Goal: Transaction & Acquisition: Purchase product/service

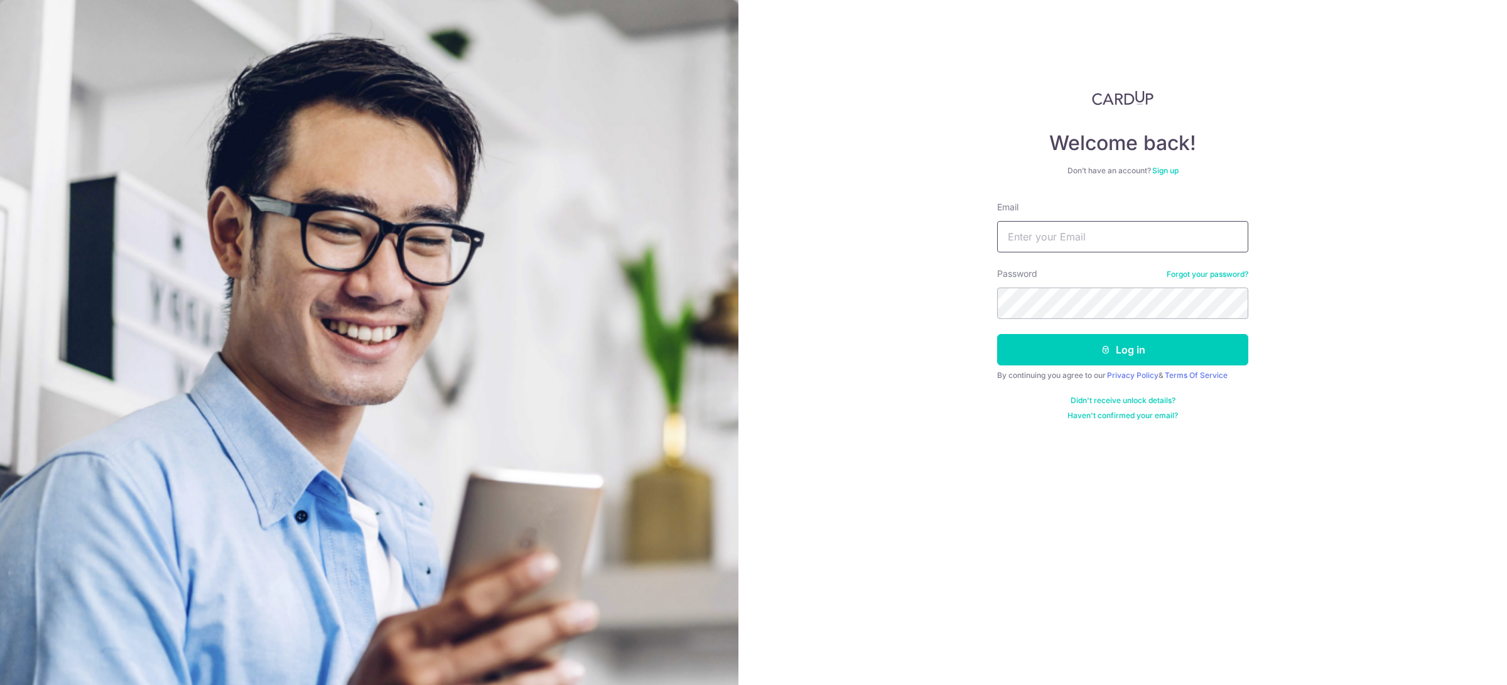
click at [1074, 248] on input "Email" at bounding box center [1122, 236] width 251 height 31
type input "m"
type input "[EMAIL_ADDRESS][DOMAIN_NAME]"
click at [997, 334] on button "Log in" at bounding box center [1122, 349] width 251 height 31
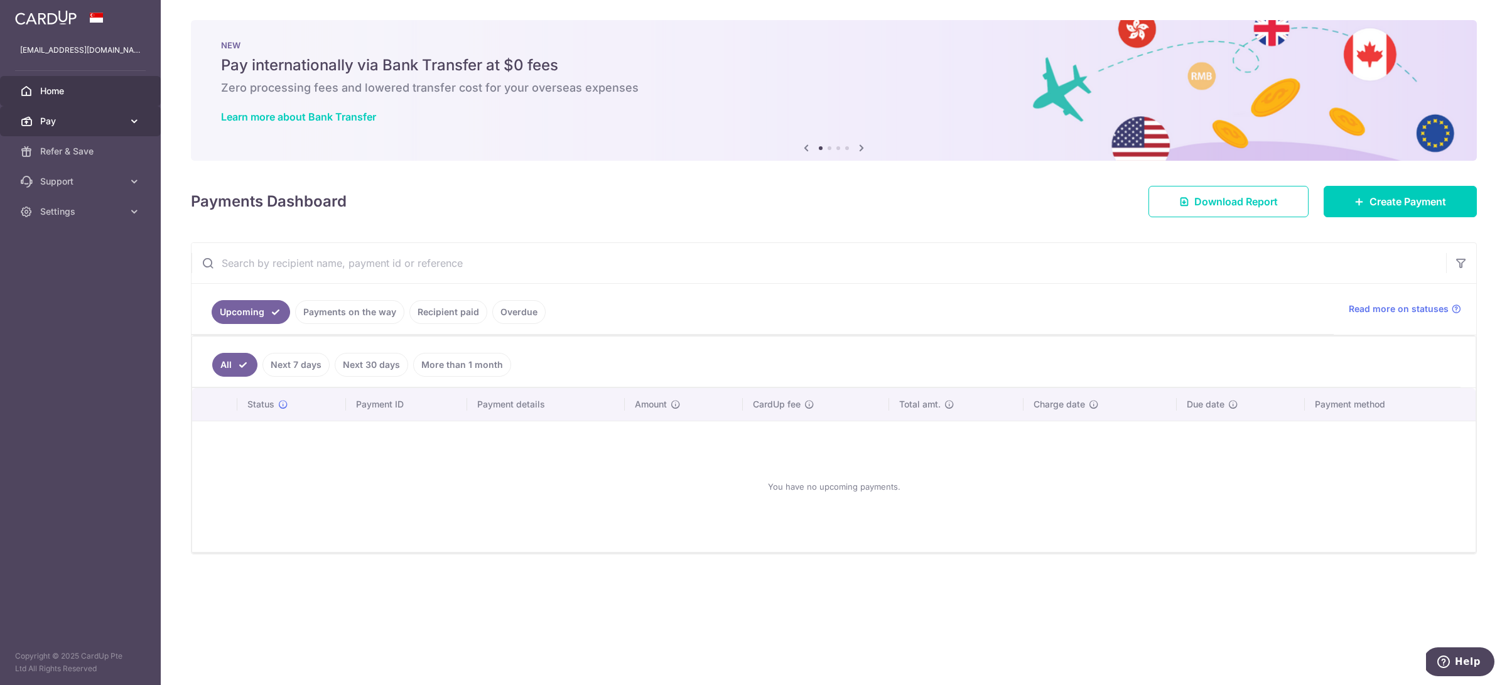
click at [65, 121] on span "Pay" at bounding box center [81, 121] width 83 height 13
click at [65, 173] on link "Recipients" at bounding box center [80, 181] width 161 height 30
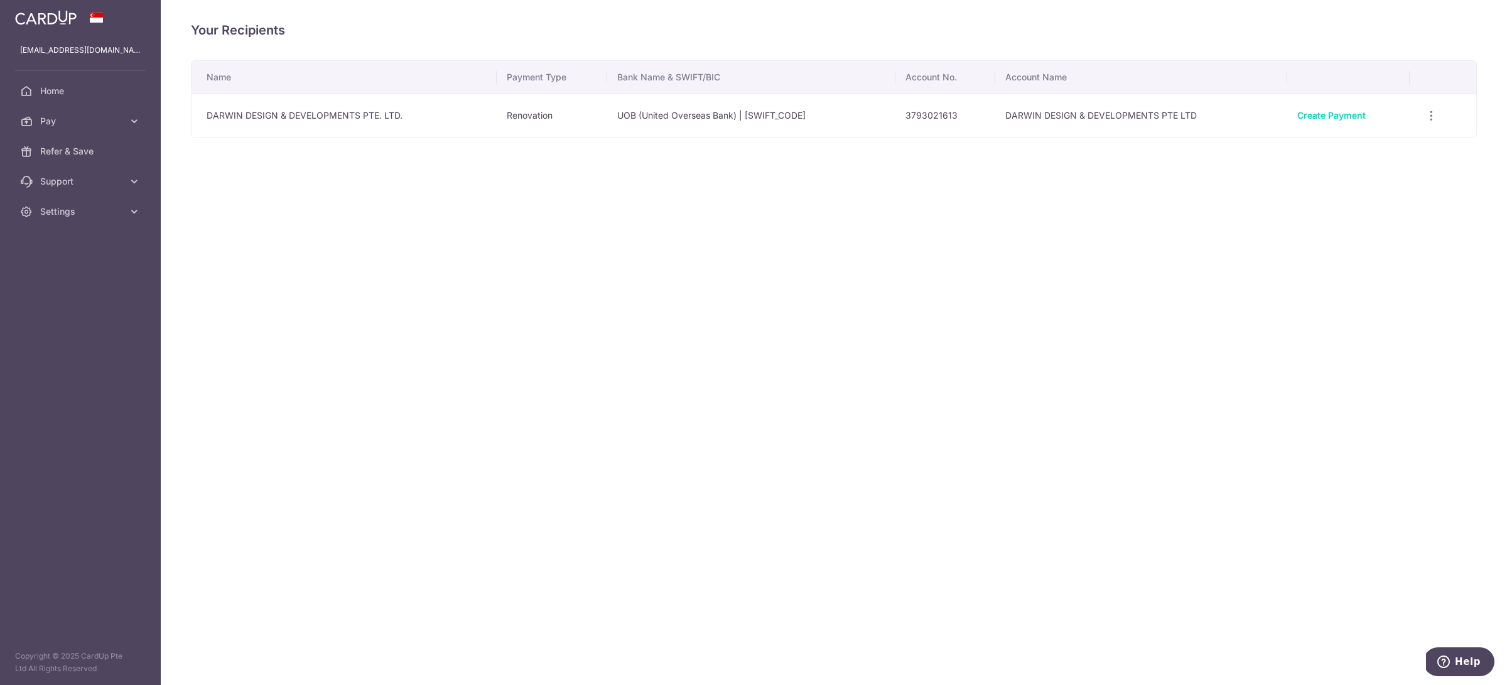
click at [601, 115] on td "Renovation" at bounding box center [552, 116] width 110 height 44
click at [1359, 121] on link "Create Payment" at bounding box center [1331, 115] width 68 height 11
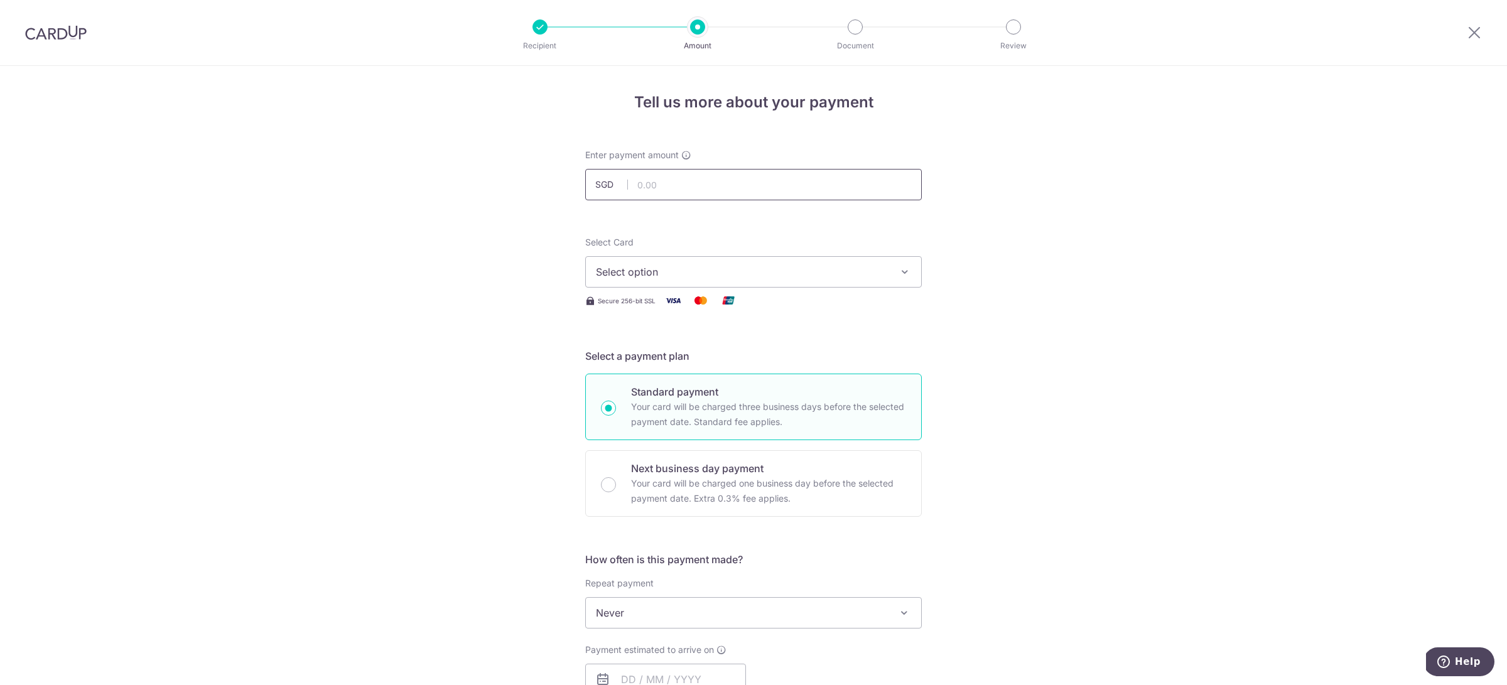
click at [714, 189] on input "text" at bounding box center [753, 184] width 336 height 31
type input "34,000.00"
click at [738, 275] on span "Select option" at bounding box center [742, 271] width 293 height 15
click at [692, 347] on link "**** 7540" at bounding box center [753, 362] width 335 height 30
click at [1046, 352] on div "Tell us more about your payment Enter payment amount SGD 34,000.00 34000.00 Sel…" at bounding box center [753, 676] width 1507 height 1220
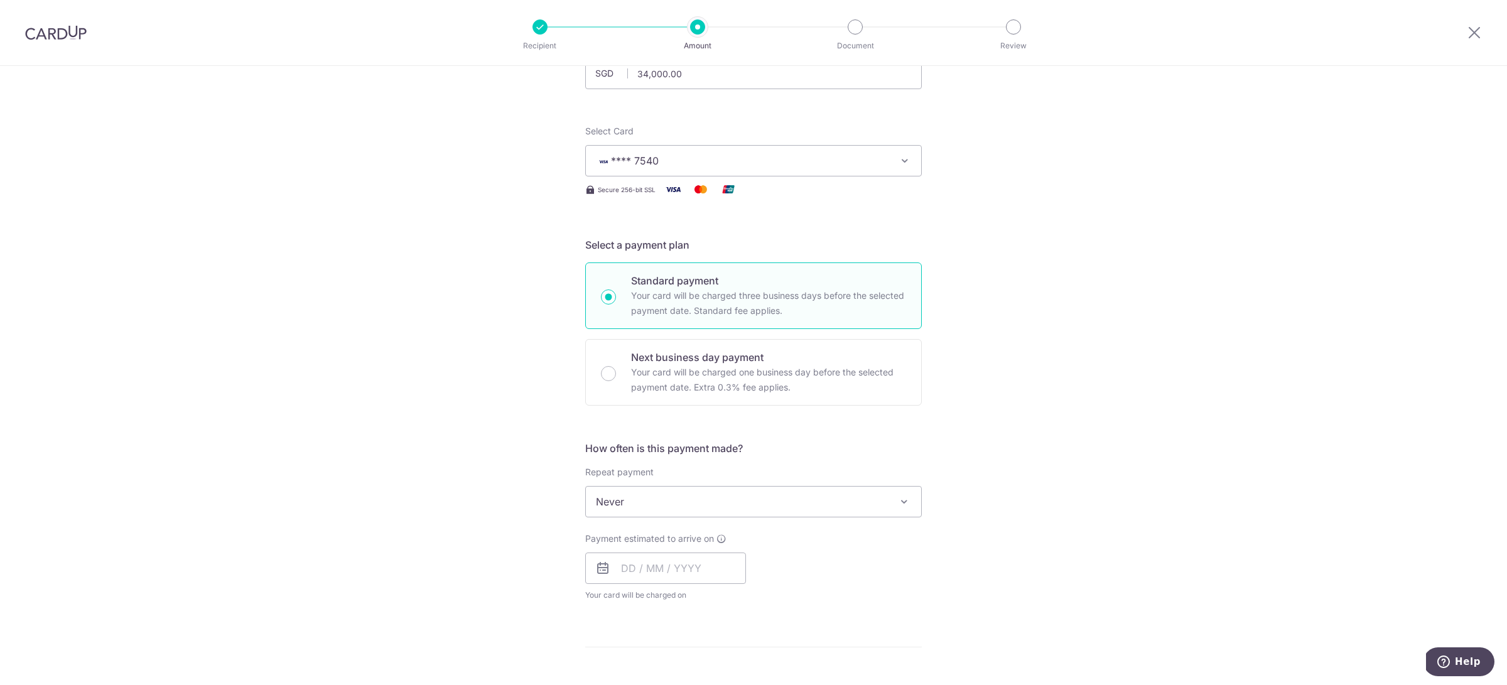
scroll to position [193, 0]
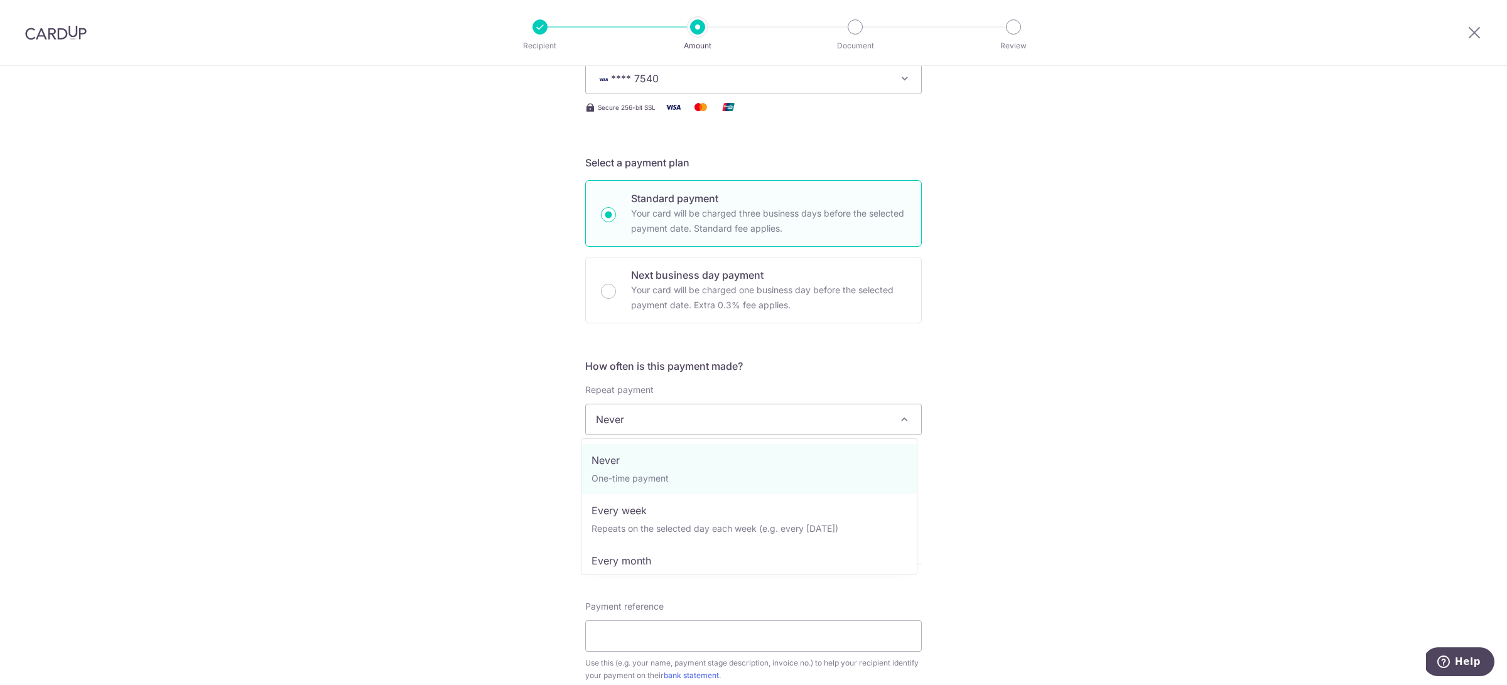
click at [751, 419] on span "Never" at bounding box center [753, 419] width 335 height 30
drag, startPoint x: 1089, startPoint y: 404, endPoint x: 1062, endPoint y: 417, distance: 30.0
click at [1089, 403] on div "Tell us more about your payment Enter payment amount SGD 34,000.00 34000.00 Sel…" at bounding box center [753, 483] width 1507 height 1220
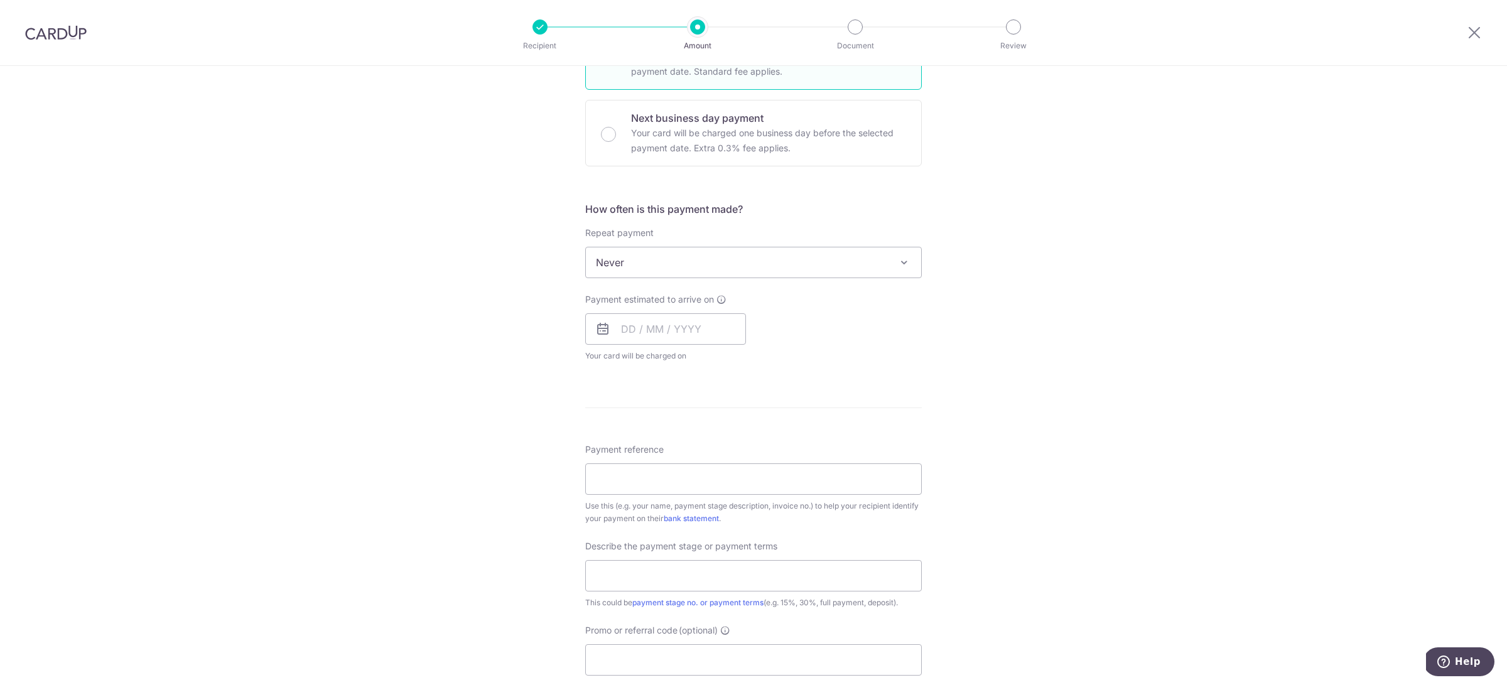
scroll to position [352, 0]
click at [679, 326] on input "text" at bounding box center [665, 327] width 161 height 31
click at [654, 493] on link "19" at bounding box center [661, 492] width 20 height 20
type input "[DATE]"
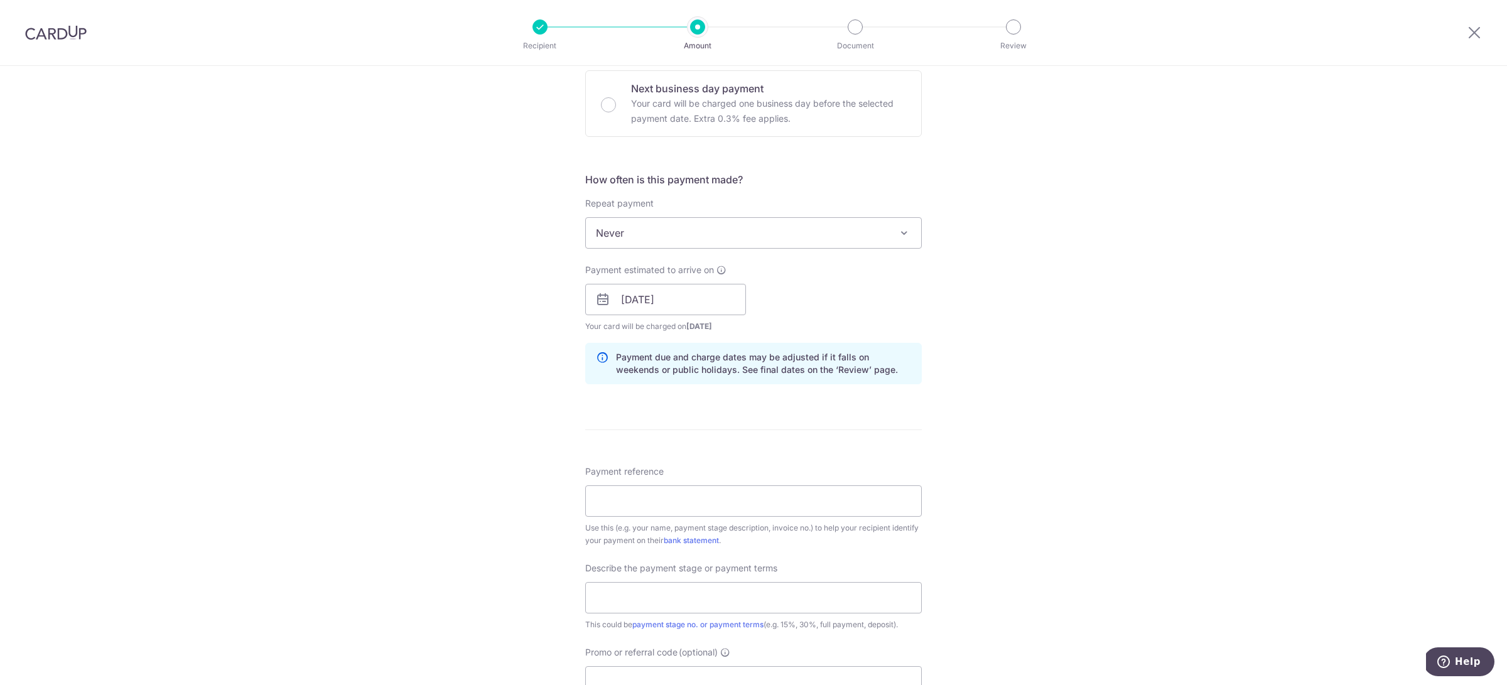
scroll to position [381, 0]
click at [708, 498] on input "Payment reference" at bounding box center [753, 499] width 336 height 31
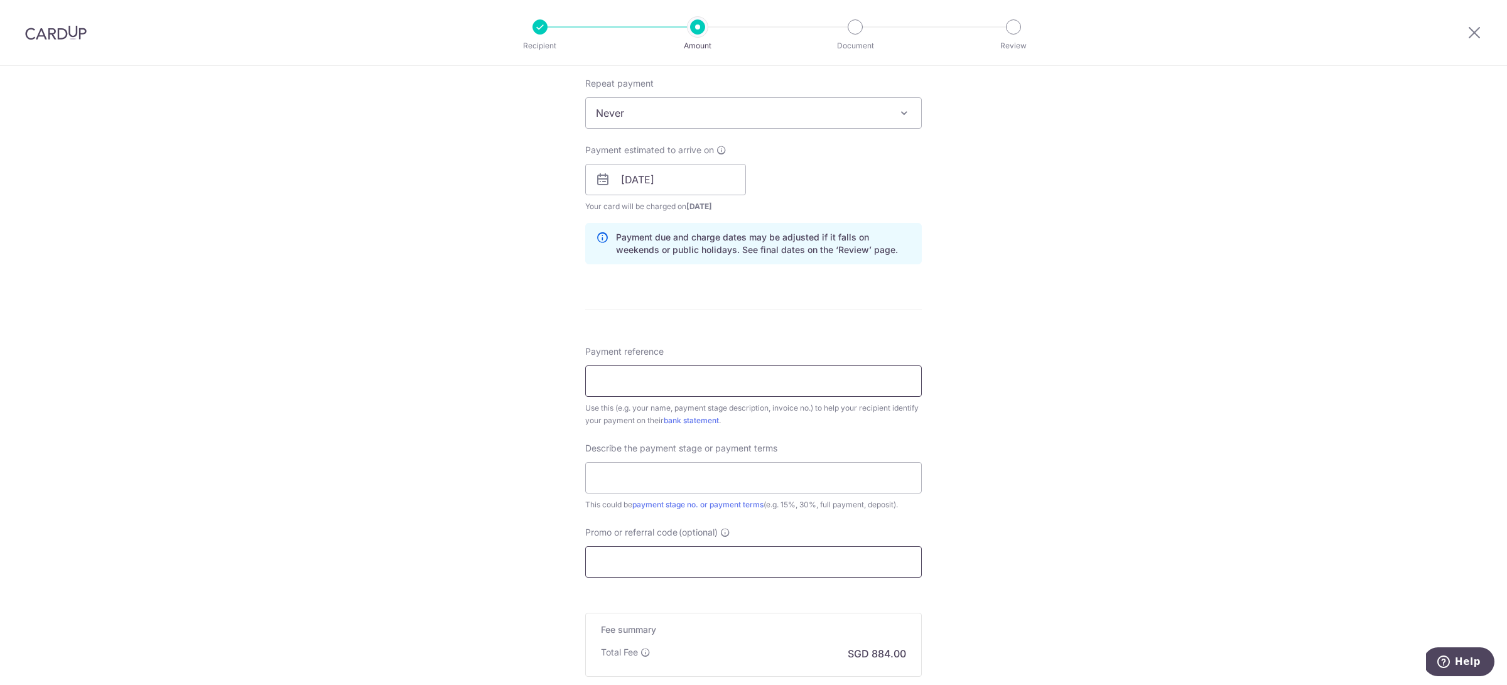
scroll to position [581, 0]
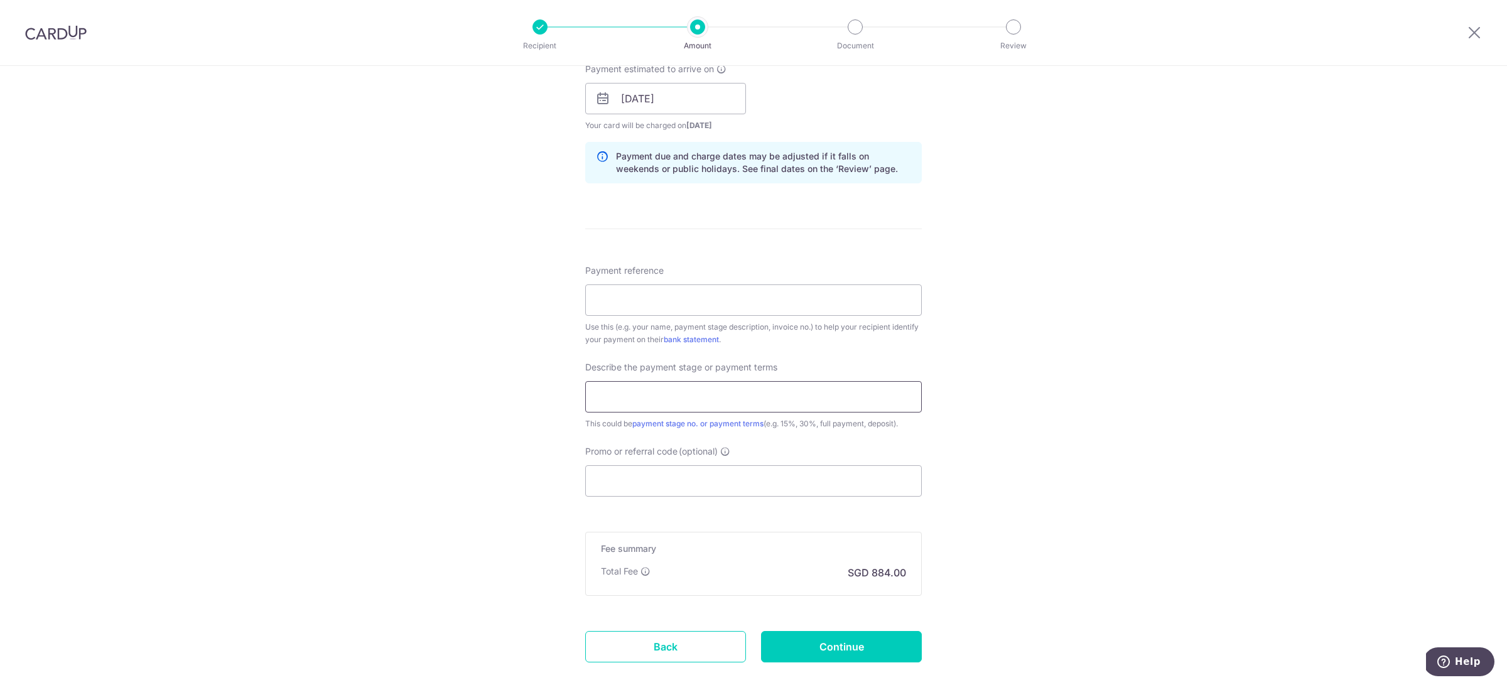
click at [724, 401] on input "text" at bounding box center [753, 396] width 336 height 31
type input "Deposit"
drag, startPoint x: 697, startPoint y: 480, endPoint x: 726, endPoint y: 465, distance: 32.0
click at [699, 478] on input "Promo or referral code (optional)" at bounding box center [753, 480] width 336 height 31
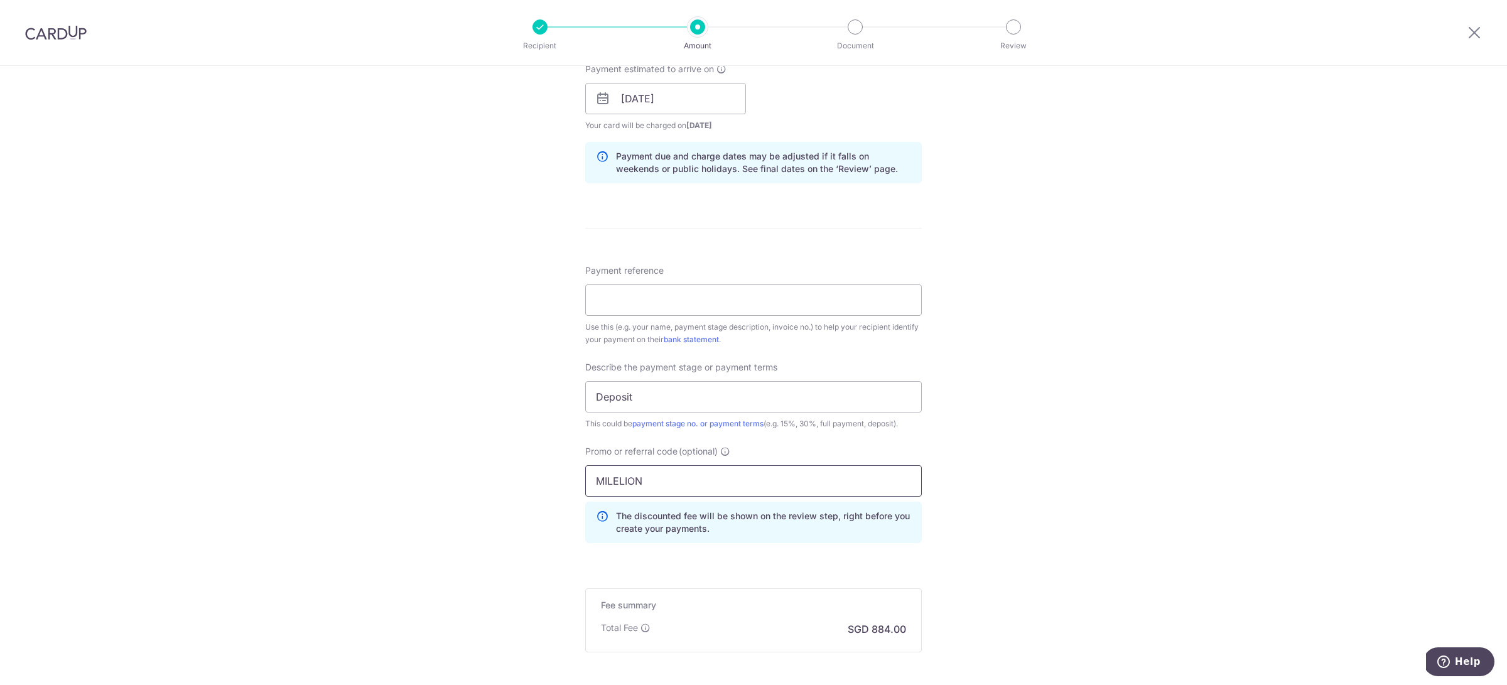
type input "MILELION"
click at [1098, 495] on div "Tell us more about your payment Enter payment amount SGD 34,000.00 34000.00 Sel…" at bounding box center [753, 149] width 1507 height 1328
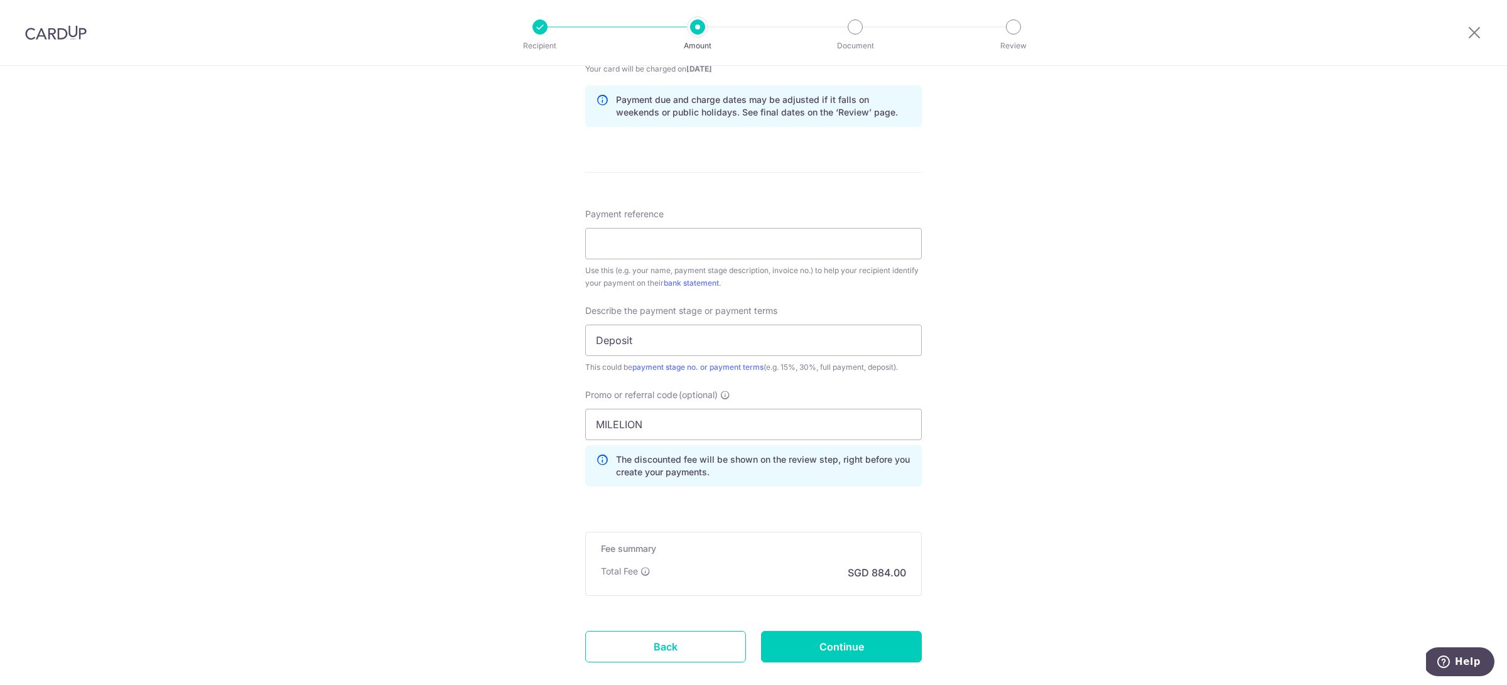
scroll to position [711, 0]
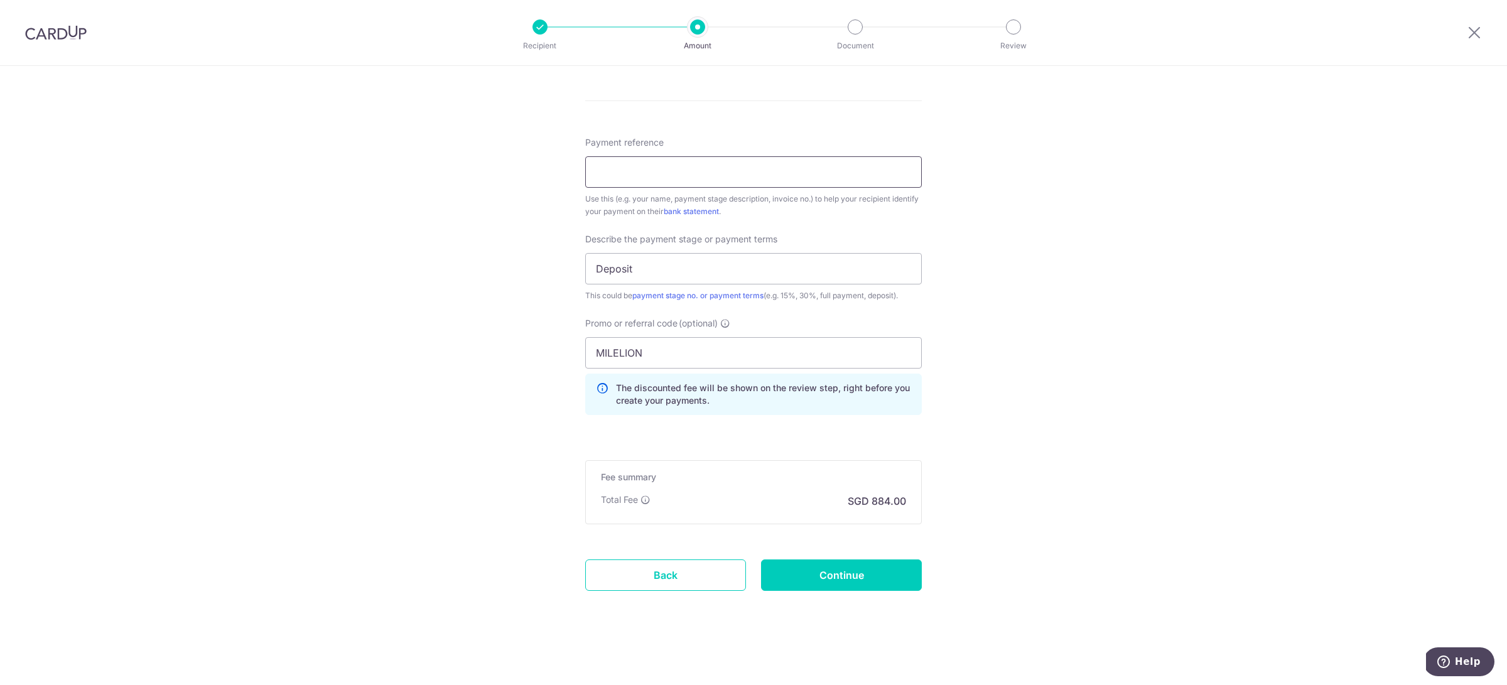
click at [659, 177] on input "Payment reference" at bounding box center [753, 171] width 336 height 31
type input "YONG HAO WEI, JONATHAN"
click at [833, 573] on input "Continue" at bounding box center [841, 574] width 161 height 31
type input "Create Schedule"
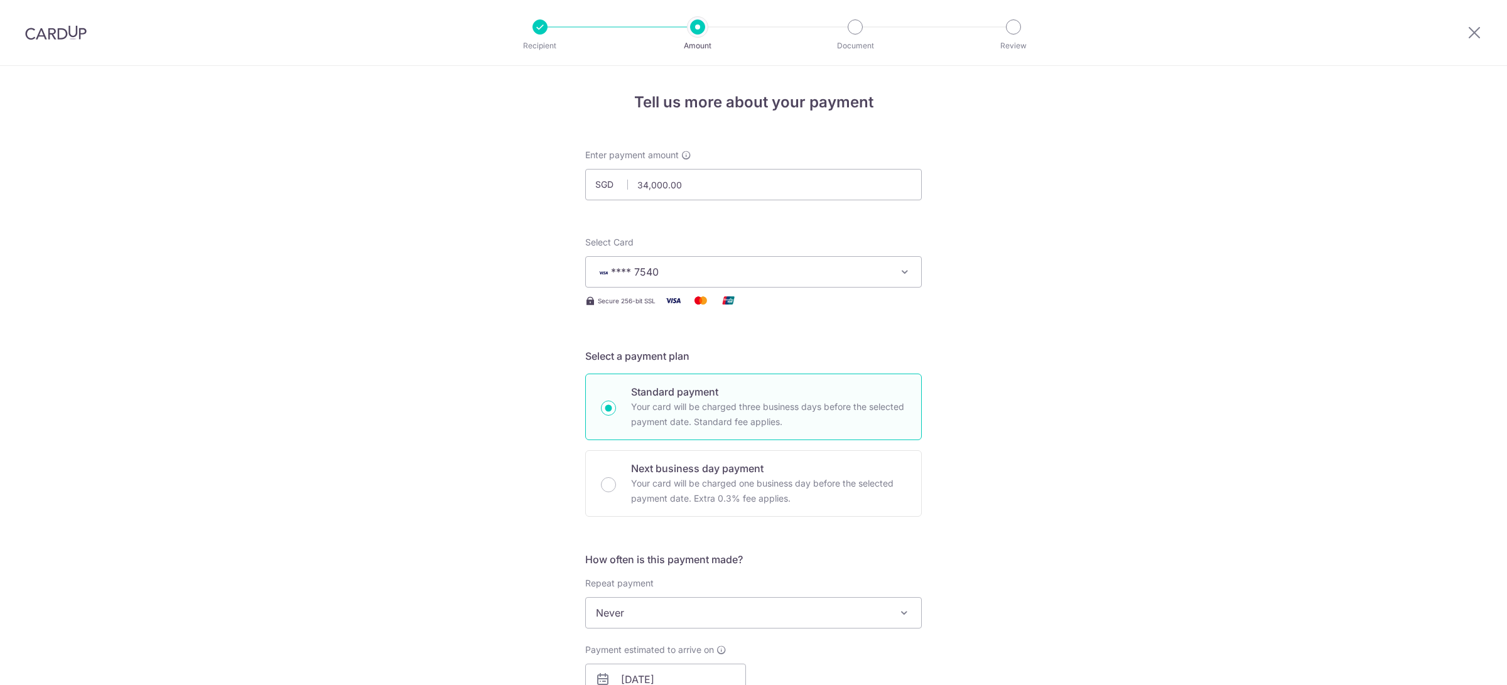
scroll to position [746, 0]
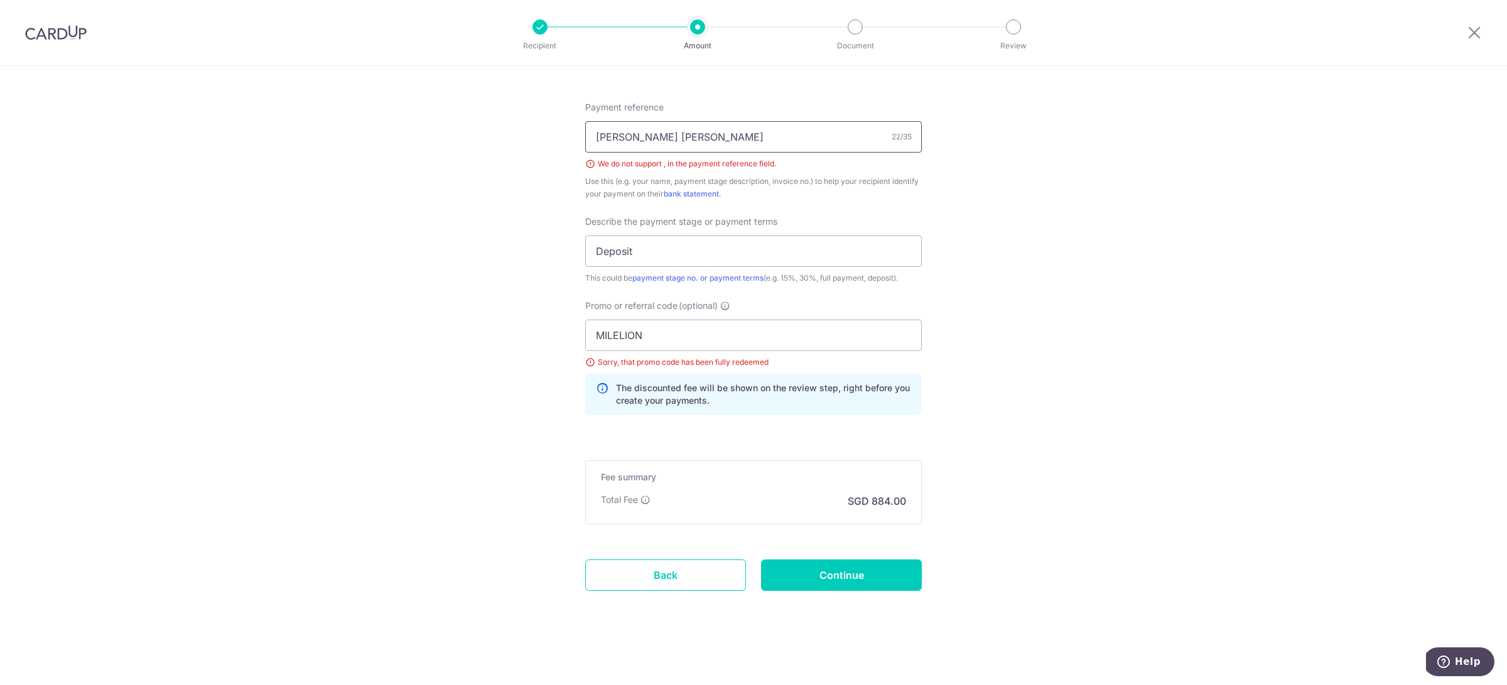
click at [669, 137] on input "YONG HAO WEI, JONATHAN" at bounding box center [753, 136] width 336 height 31
type input "[PERSON_NAME] [PERSON_NAME]"
click at [846, 569] on input "Continue" at bounding box center [841, 574] width 161 height 31
type input "Create Schedule"
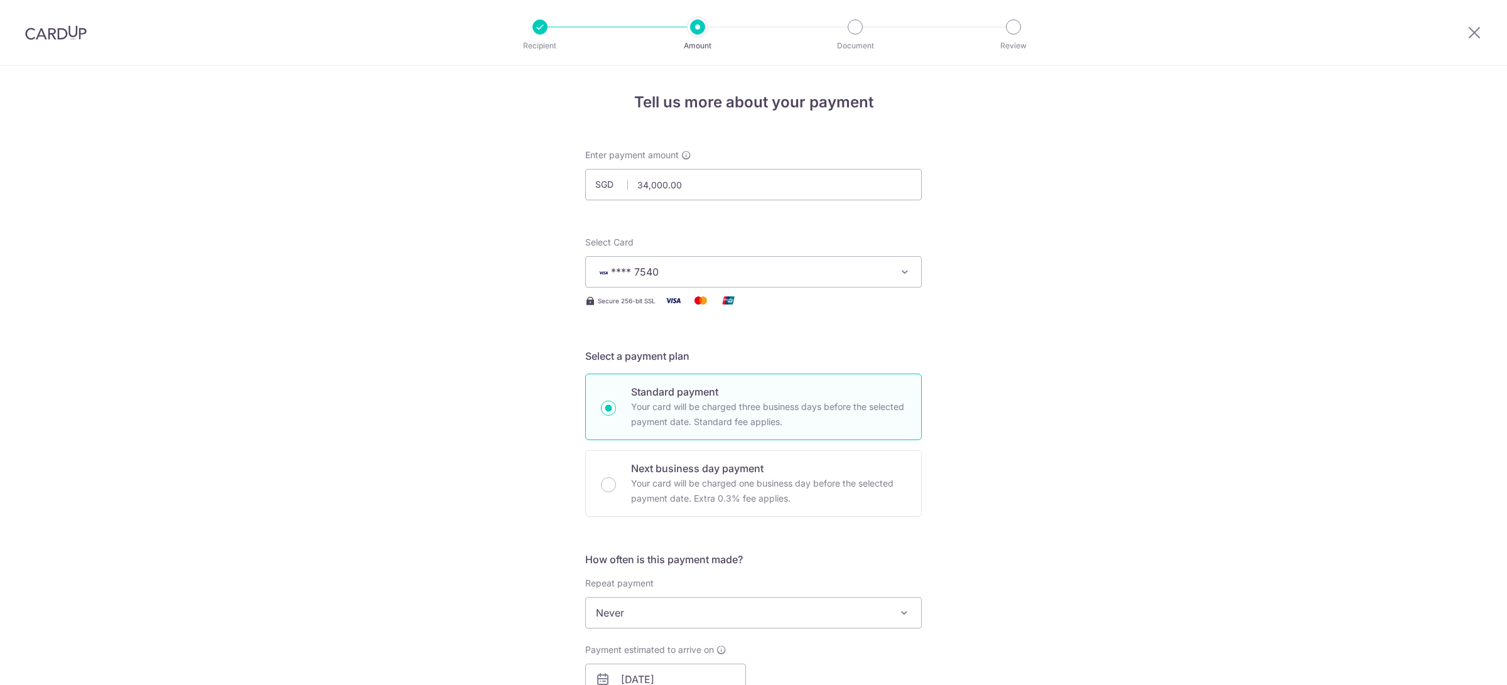
scroll to position [728, 0]
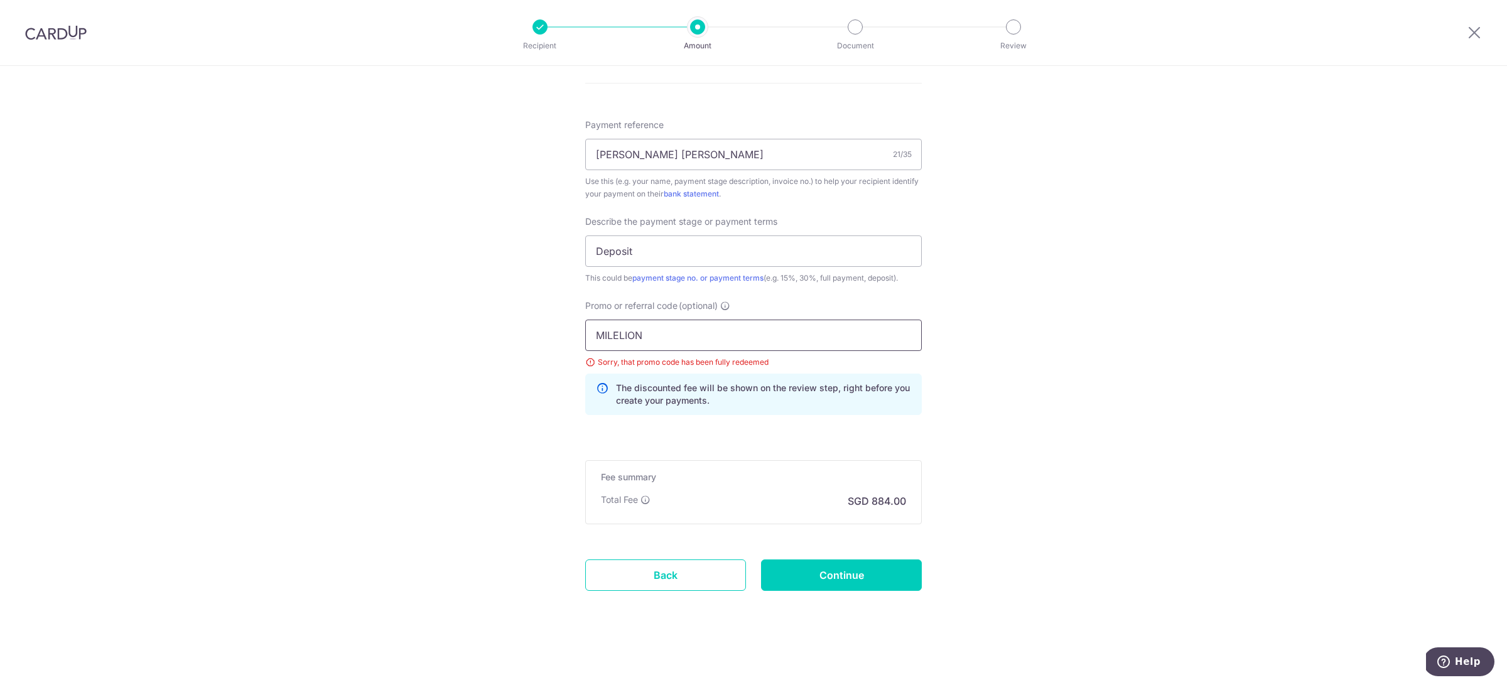
drag, startPoint x: 647, startPoint y: 341, endPoint x: 394, endPoint y: 294, distance: 257.3
click at [436, 298] on div "Tell us more about your payment Enter payment amount SGD 34,000.00 34000.00 Sel…" at bounding box center [753, 12] width 1507 height 1345
type input "o"
type input "i"
type input "OFF225"
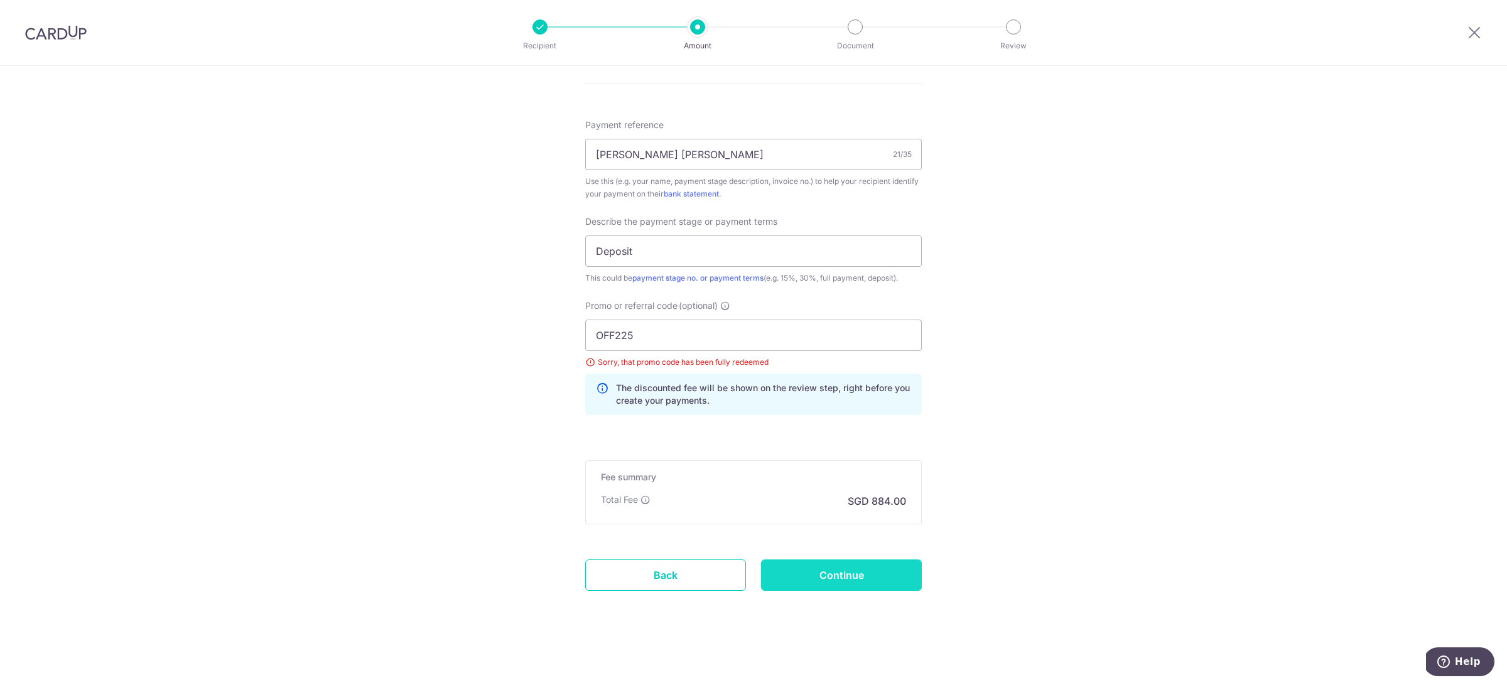
click at [827, 567] on input "Continue" at bounding box center [841, 574] width 161 height 31
type input "Update Schedule"
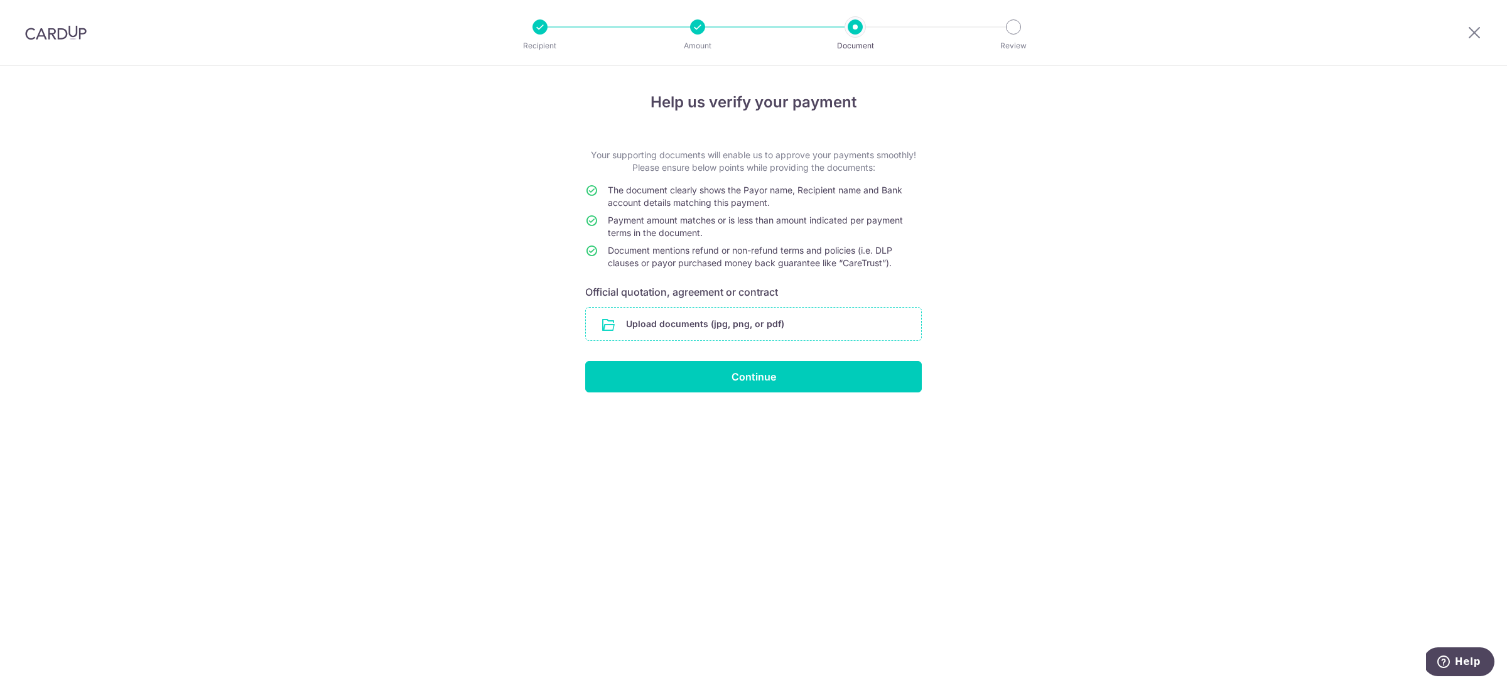
click at [681, 323] on input "file" at bounding box center [753, 324] width 335 height 33
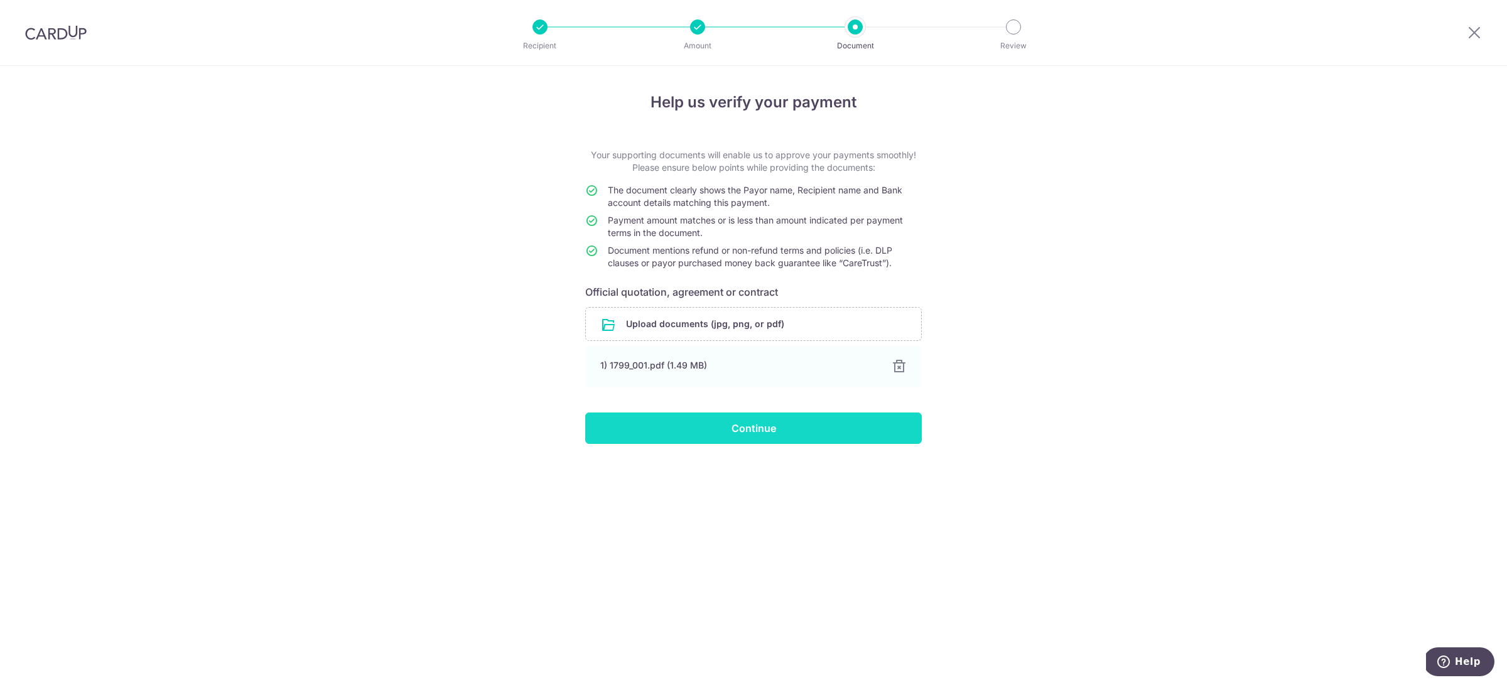
click at [763, 421] on input "Continue" at bounding box center [753, 427] width 336 height 31
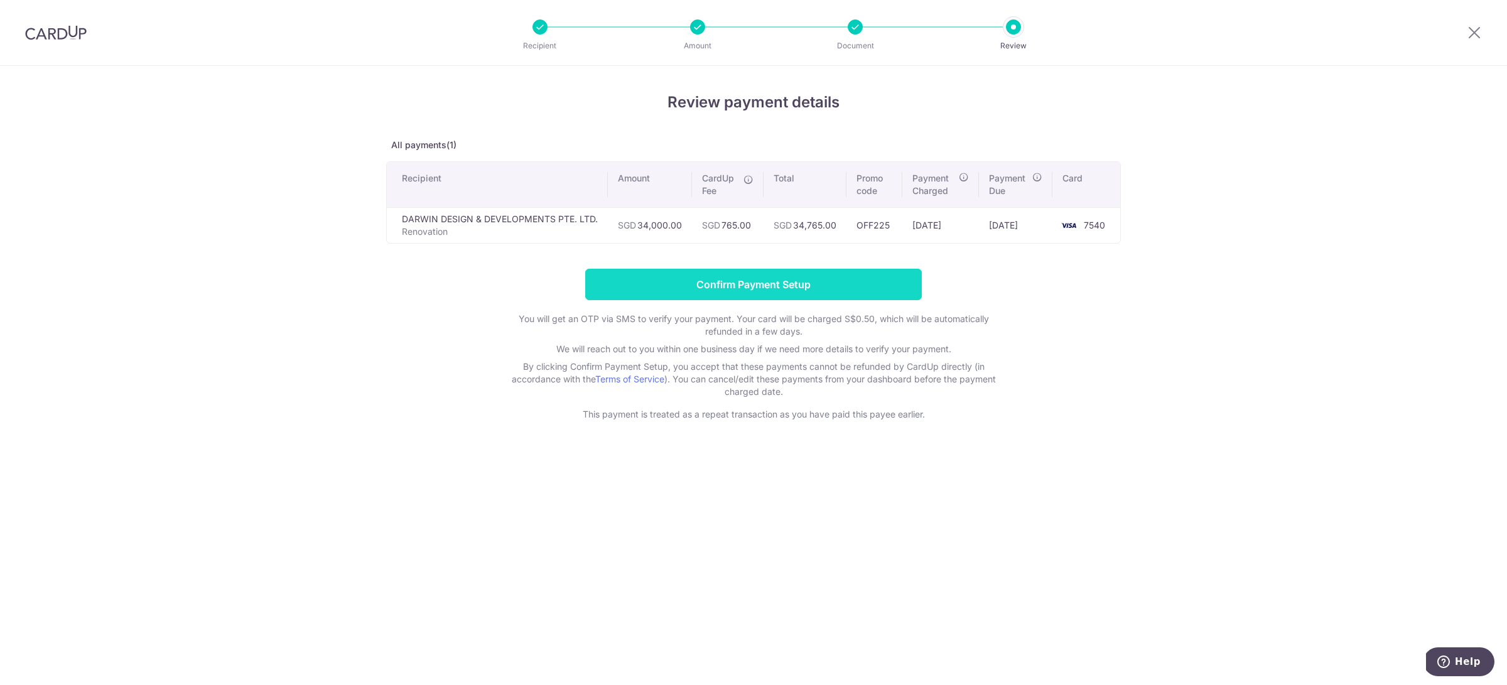
click at [760, 288] on input "Confirm Payment Setup" at bounding box center [753, 284] width 336 height 31
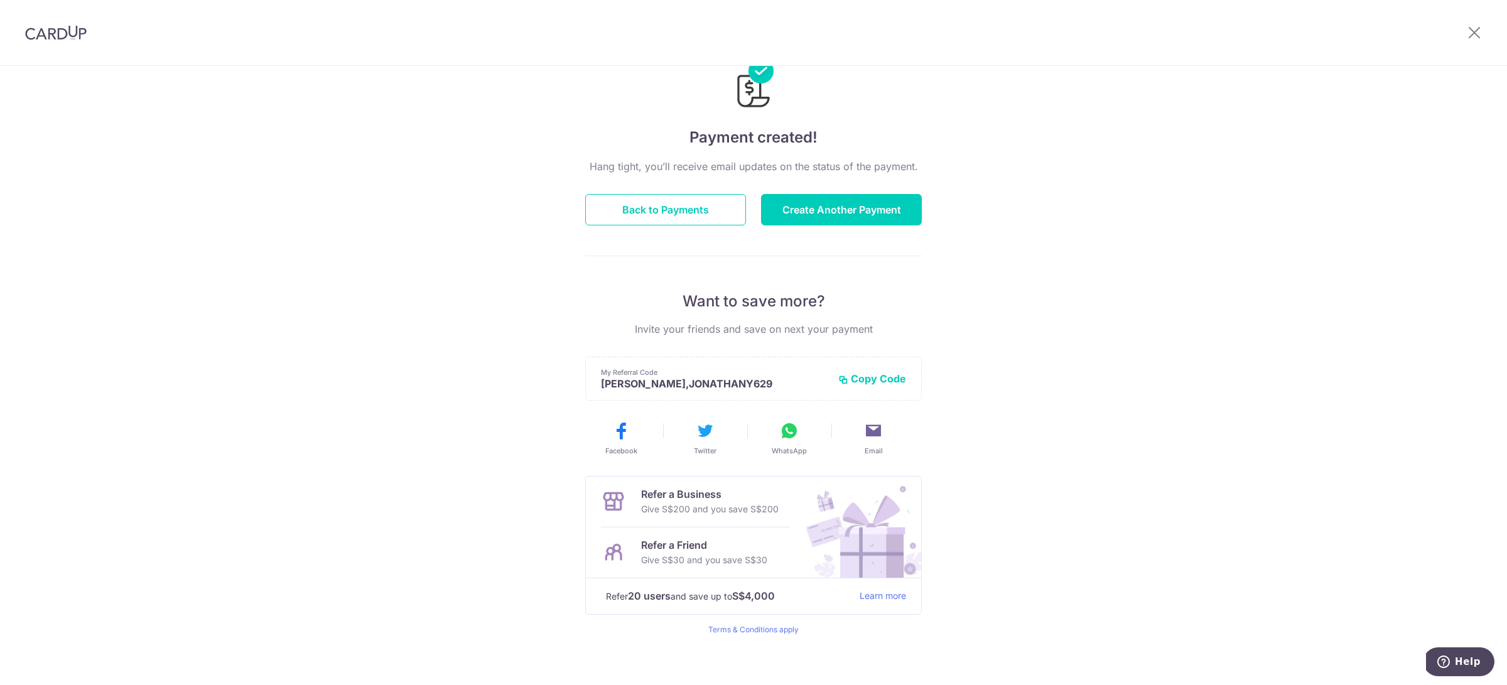
scroll to position [52, 0]
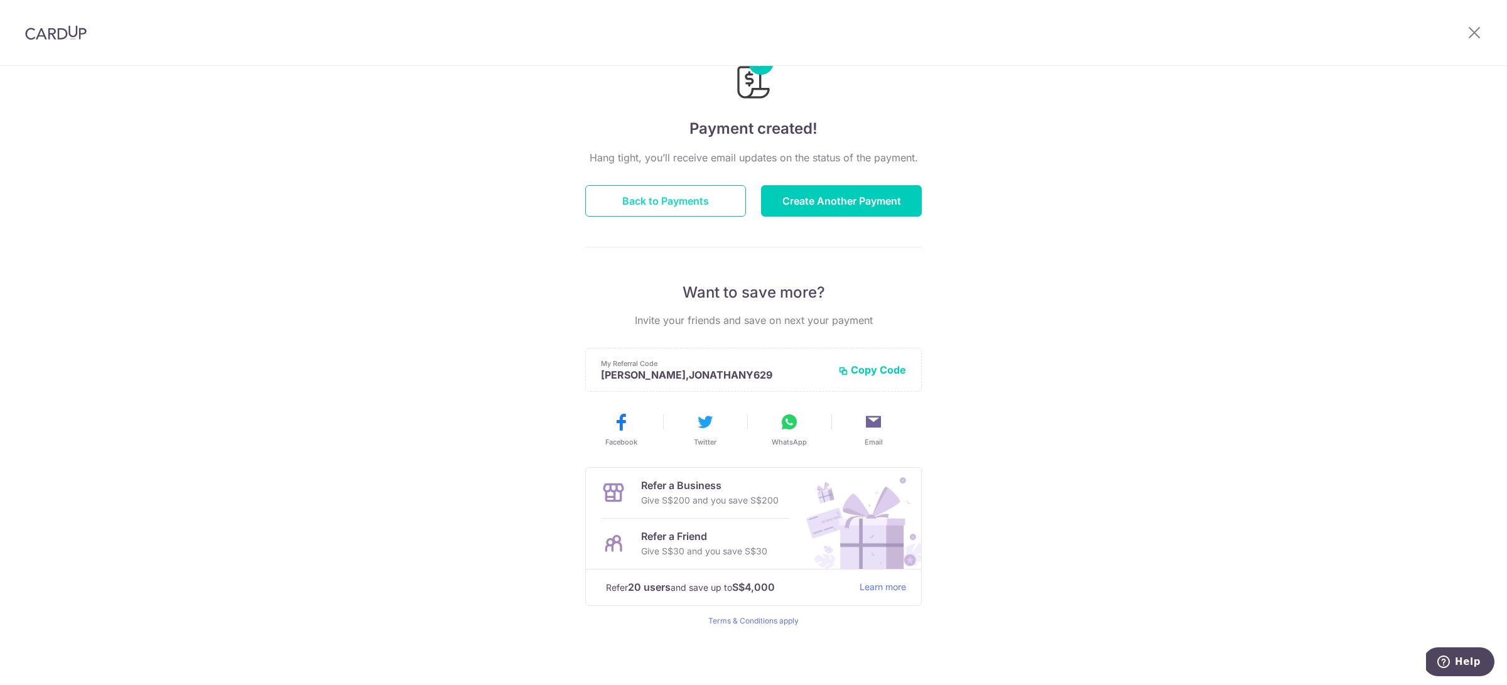
click at [660, 200] on button "Back to Payments" at bounding box center [665, 200] width 161 height 31
